Goal: Information Seeking & Learning: Learn about a topic

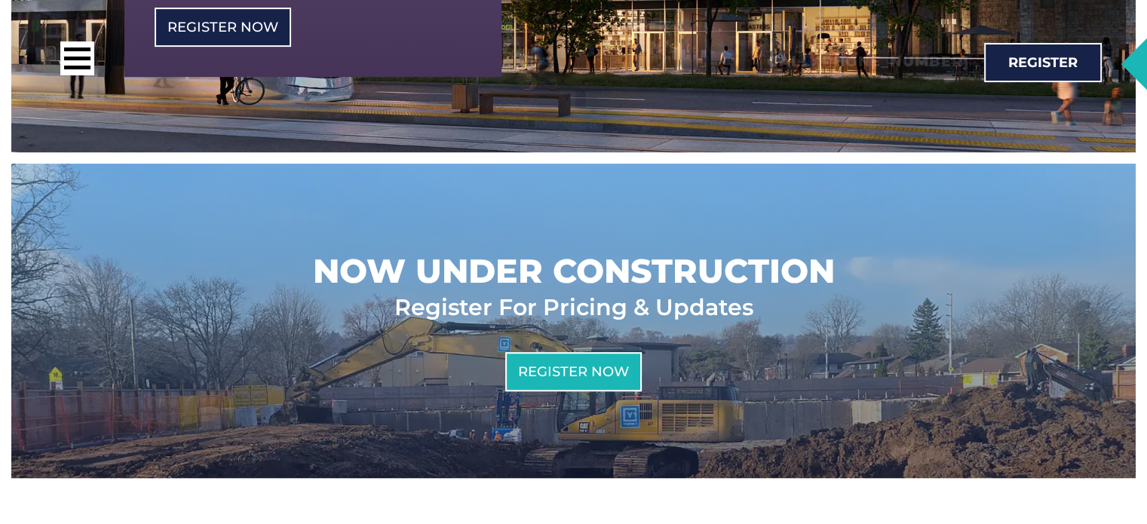
scroll to position [732, 0]
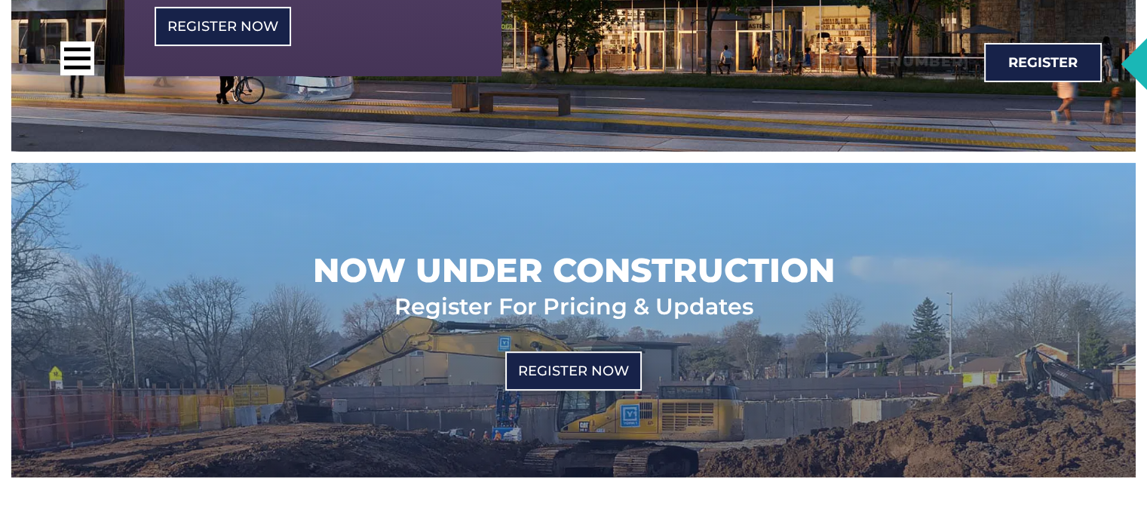
click at [598, 351] on link "Register Now" at bounding box center [573, 370] width 136 height 39
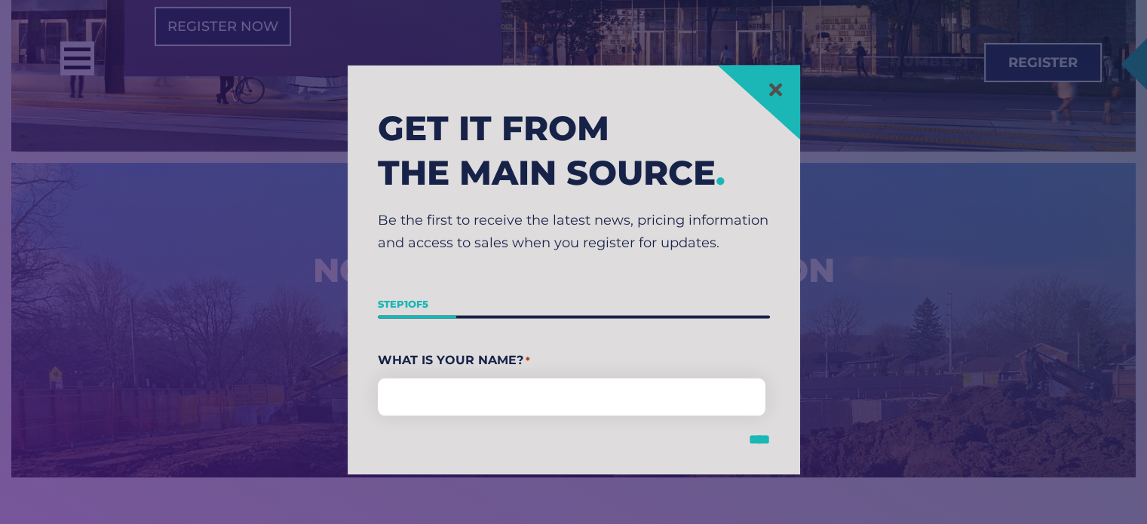
click at [753, 440] on input "****" at bounding box center [759, 439] width 21 height 14
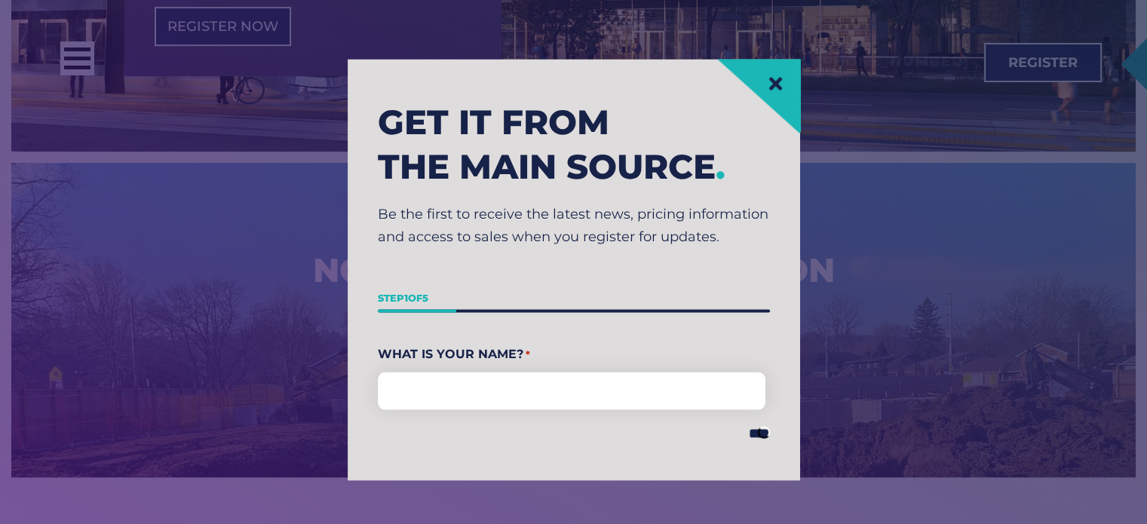
click at [785, 93] on link at bounding box center [775, 83] width 19 height 19
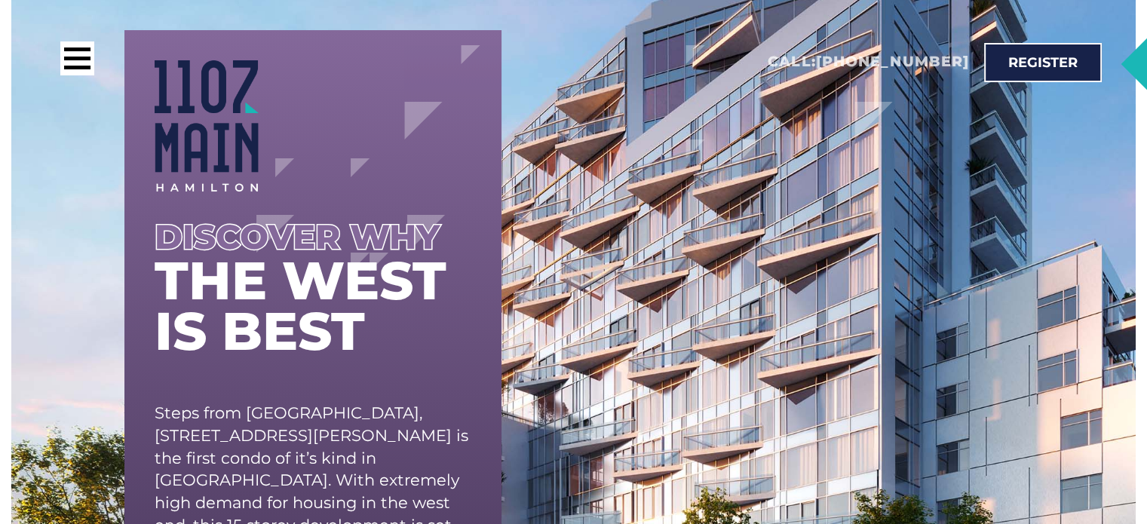
scroll to position [0, 0]
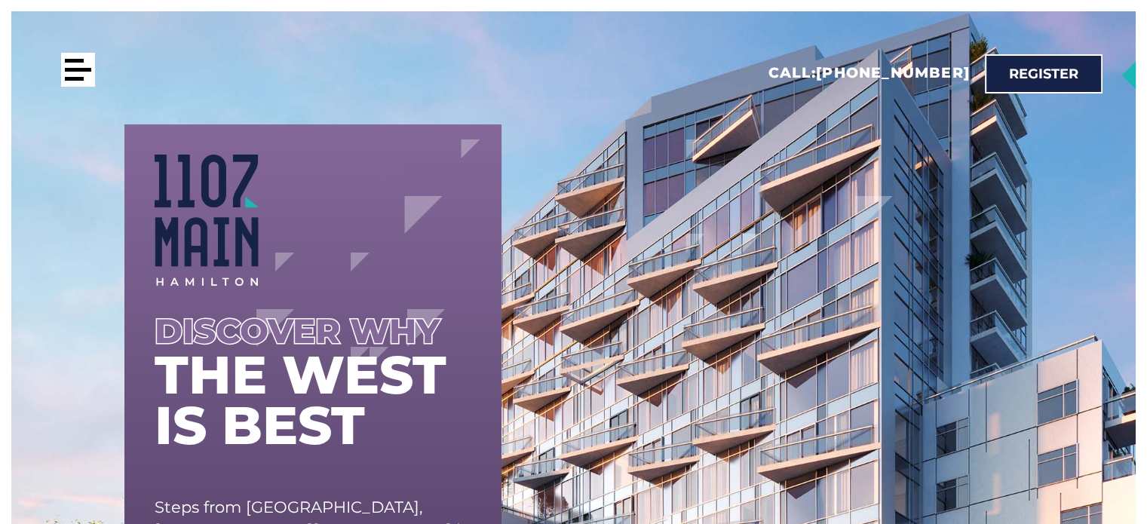
click at [78, 63] on div at bounding box center [78, 70] width 34 height 34
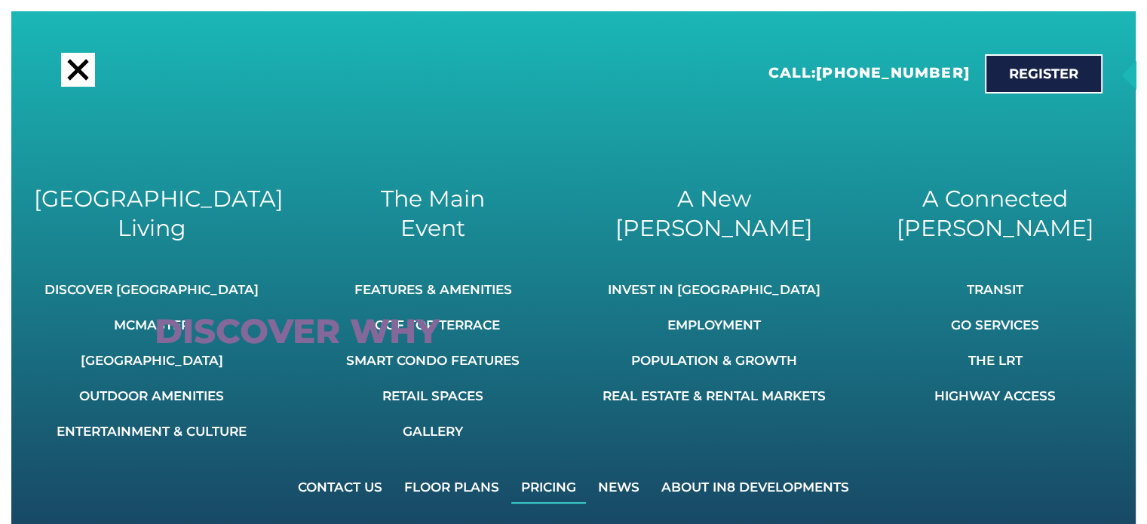
click at [558, 491] on link "Pricing" at bounding box center [548, 487] width 75 height 33
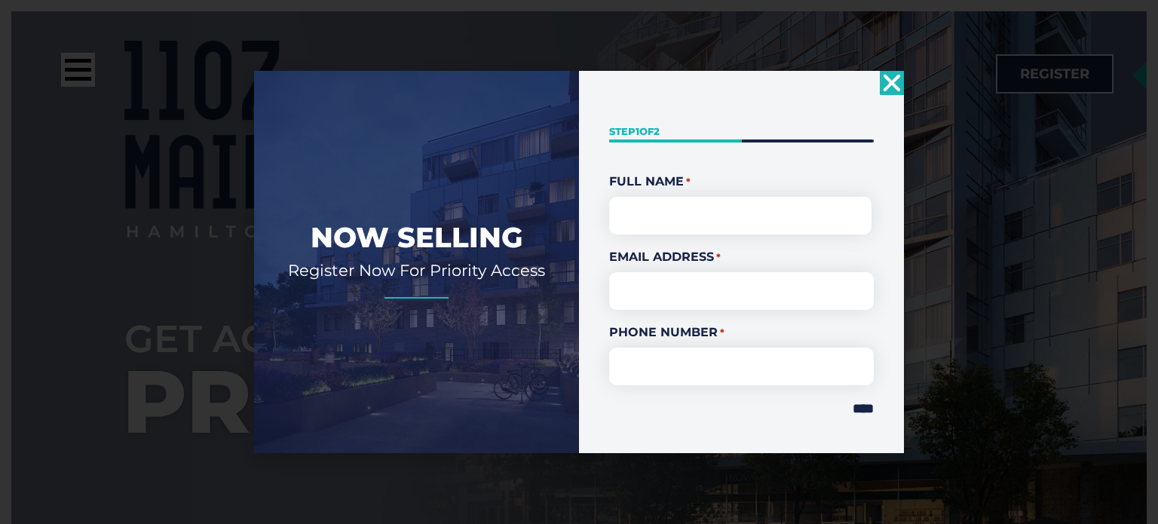
click at [894, 93] on icon "Close" at bounding box center [892, 83] width 24 height 24
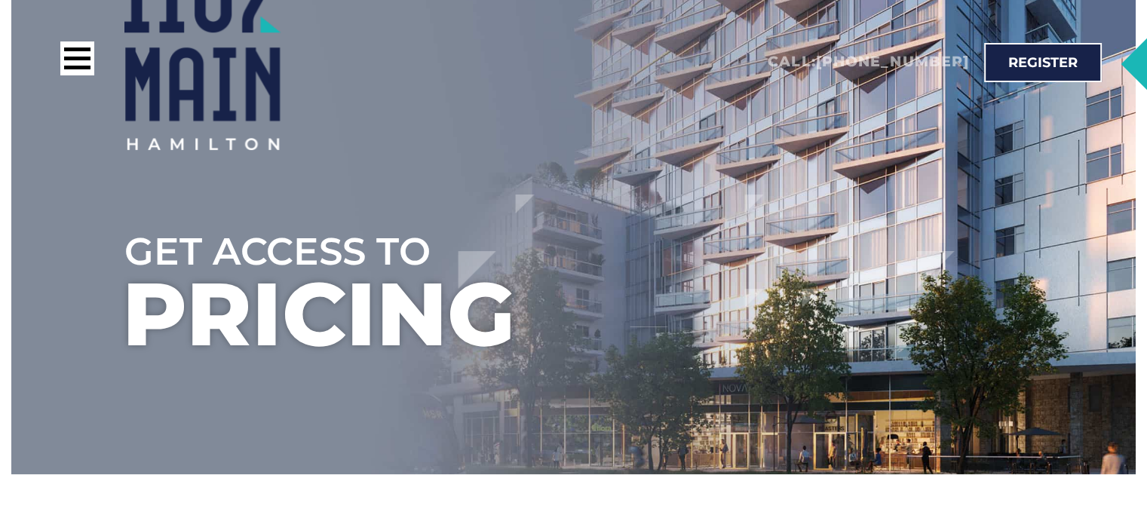
scroll to position [87, 0]
click at [75, 55] on div at bounding box center [77, 58] width 34 height 34
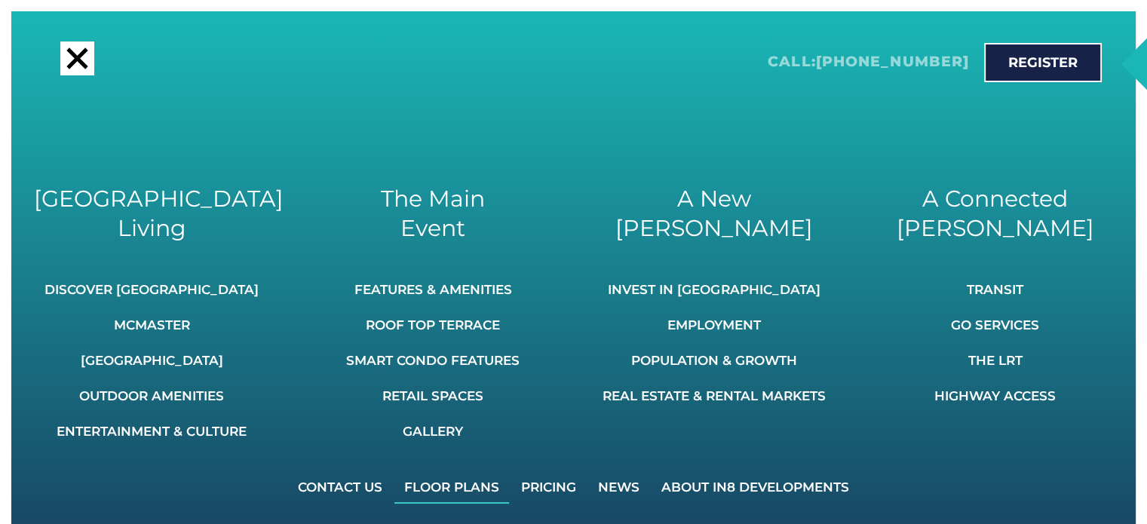
click at [450, 489] on link "Floor Plans" at bounding box center [451, 487] width 115 height 33
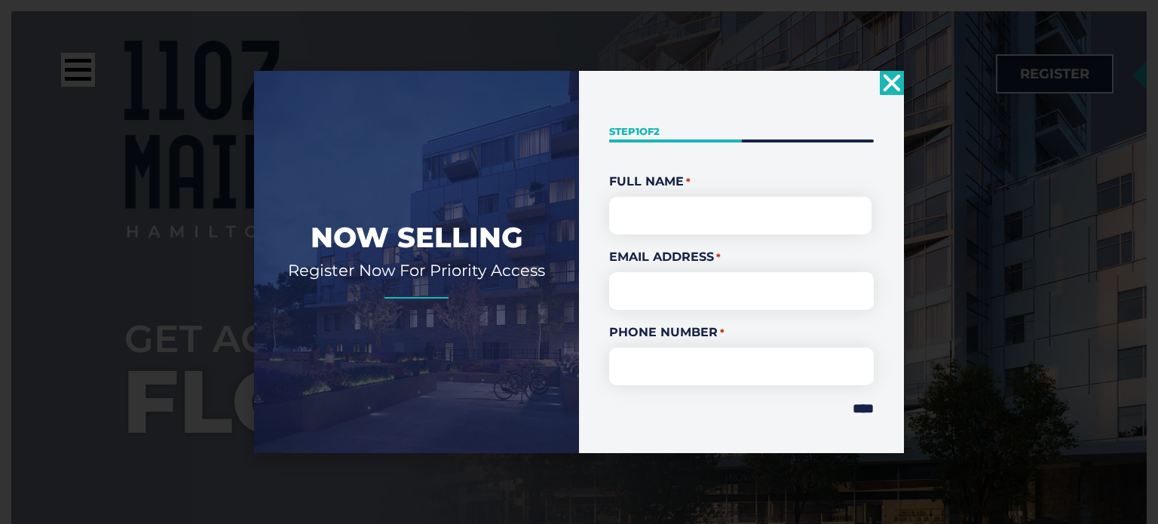
click at [891, 81] on use "Close" at bounding box center [892, 82] width 17 height 17
